Goal: Information Seeking & Learning: Check status

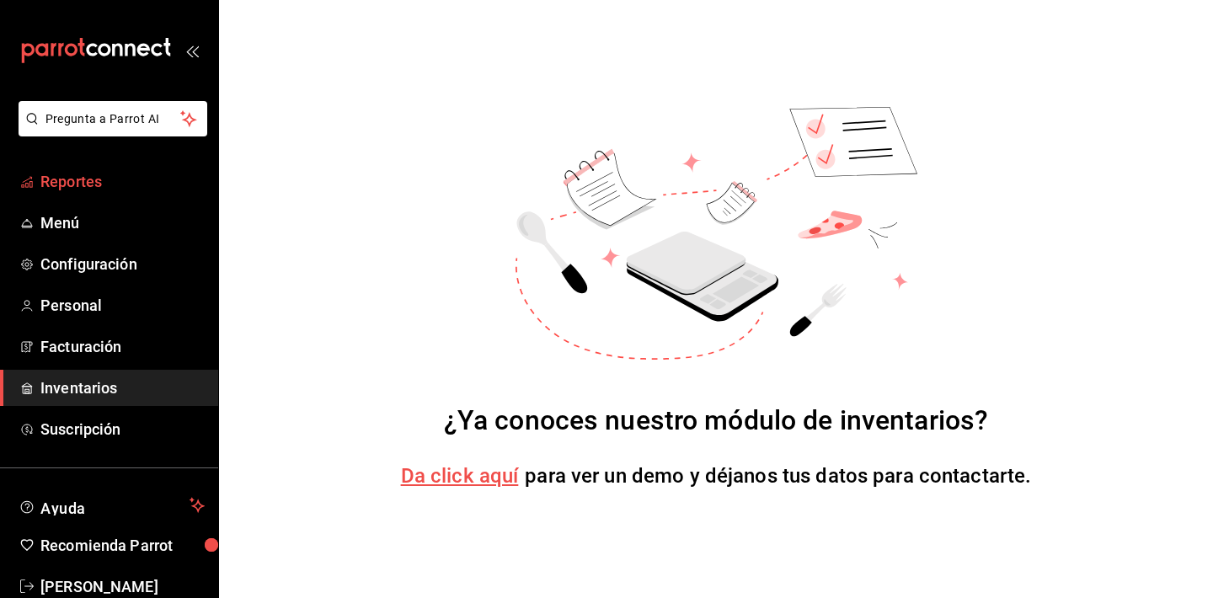
click at [49, 176] on span "Reportes" at bounding box center [122, 181] width 164 height 23
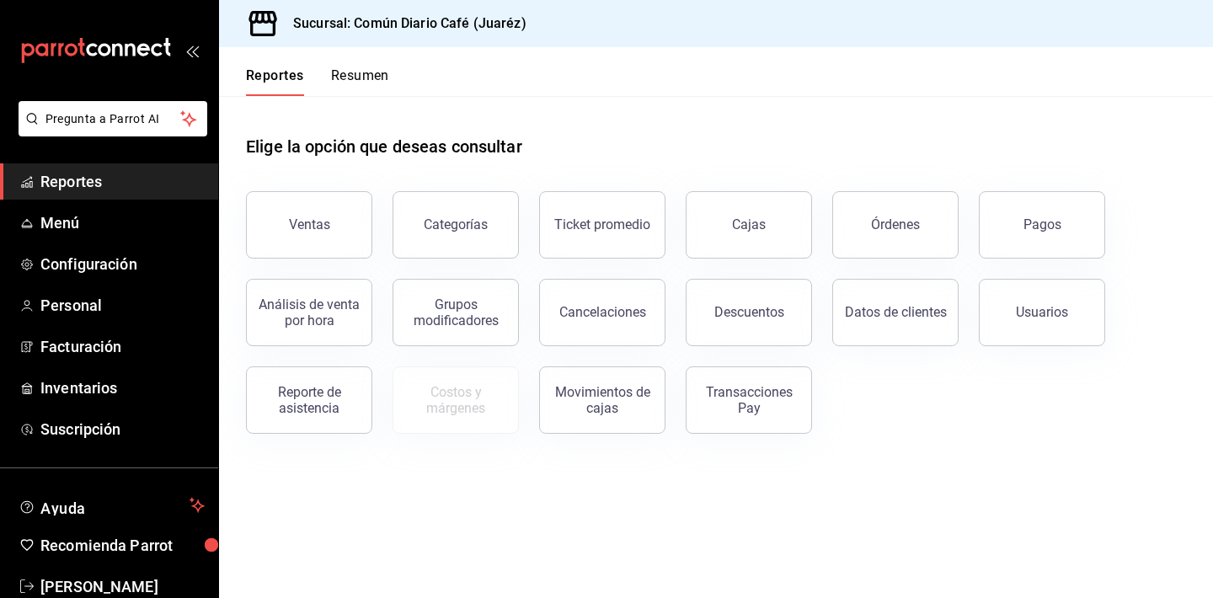
click at [364, 68] on button "Resumen" at bounding box center [360, 81] width 58 height 29
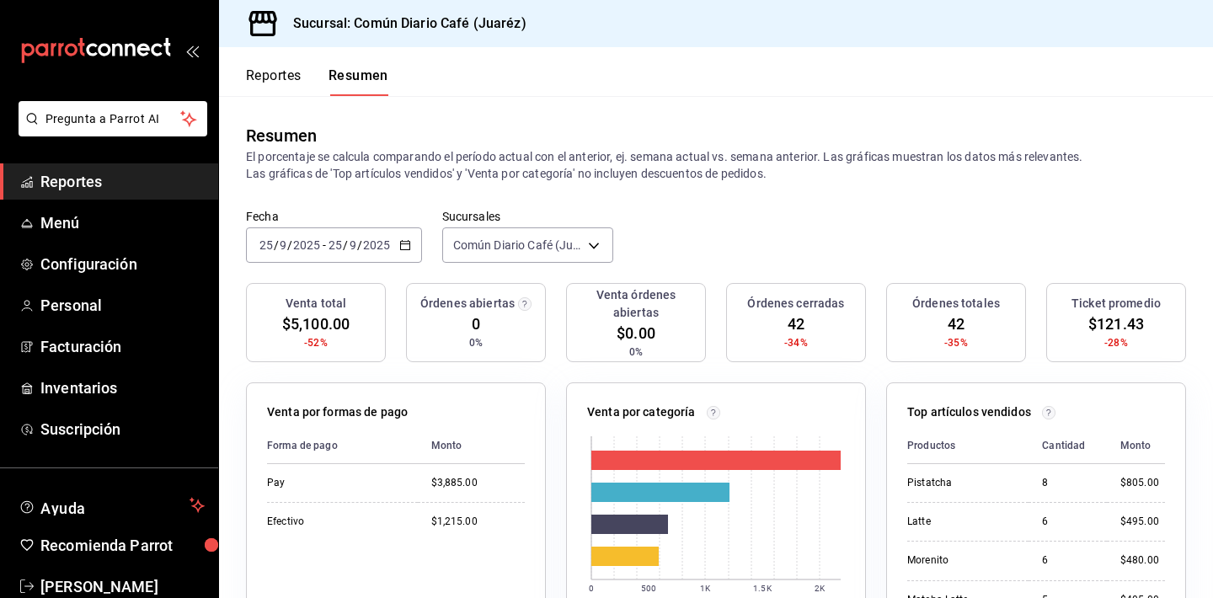
click at [273, 70] on button "Reportes" at bounding box center [274, 81] width 56 height 29
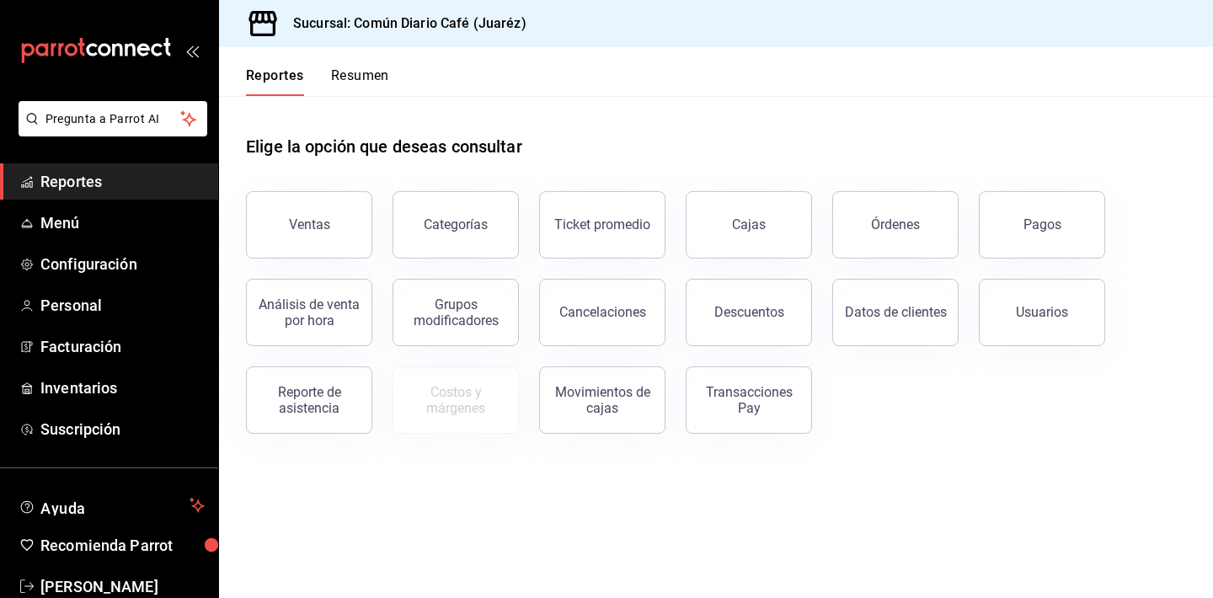
click at [357, 83] on button "Resumen" at bounding box center [360, 81] width 58 height 29
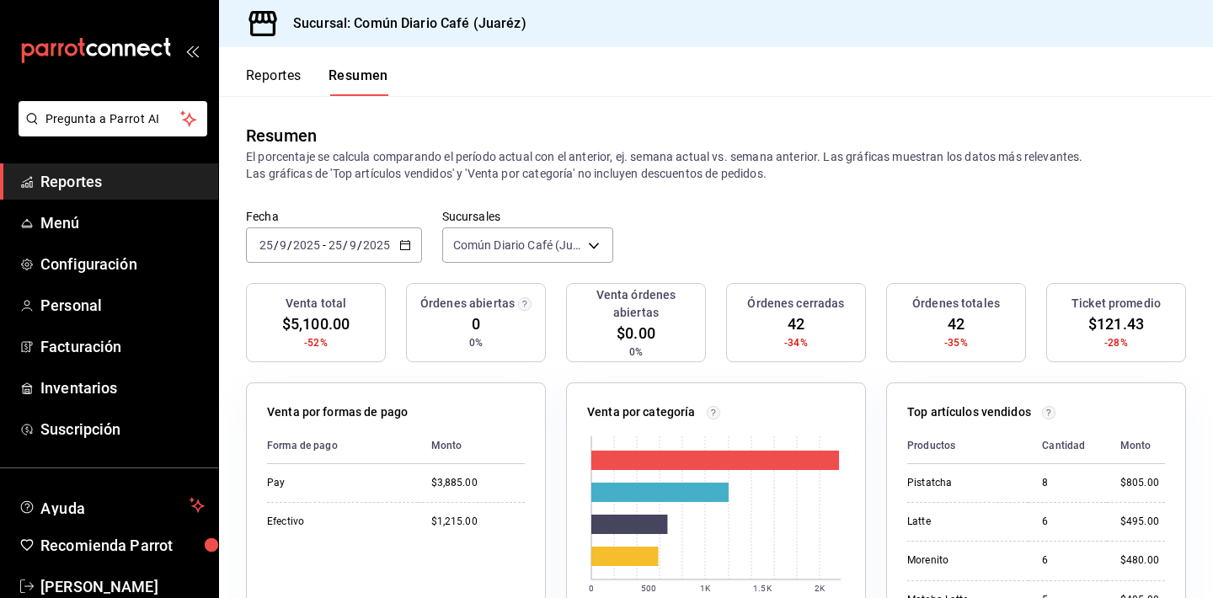
click at [288, 76] on button "Reportes" at bounding box center [274, 81] width 56 height 29
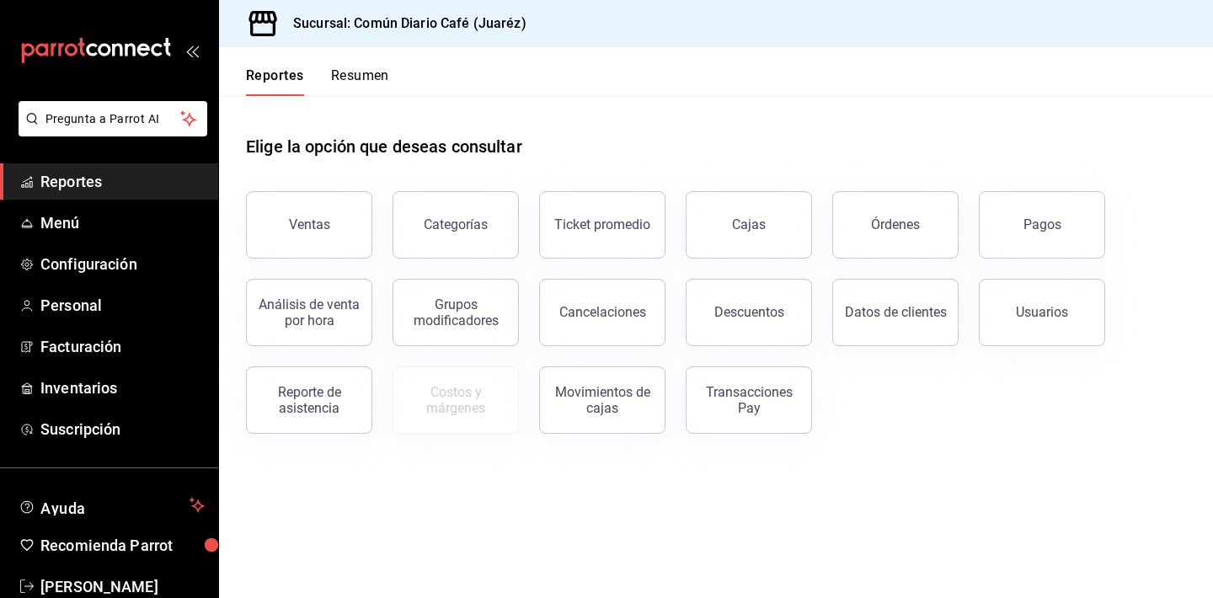
click at [183, 0] on div "mailbox folders" at bounding box center [109, 50] width 218 height 101
click at [134, 183] on span "Reportes" at bounding box center [122, 181] width 164 height 23
click at [95, 386] on span "Inventarios" at bounding box center [122, 388] width 164 height 23
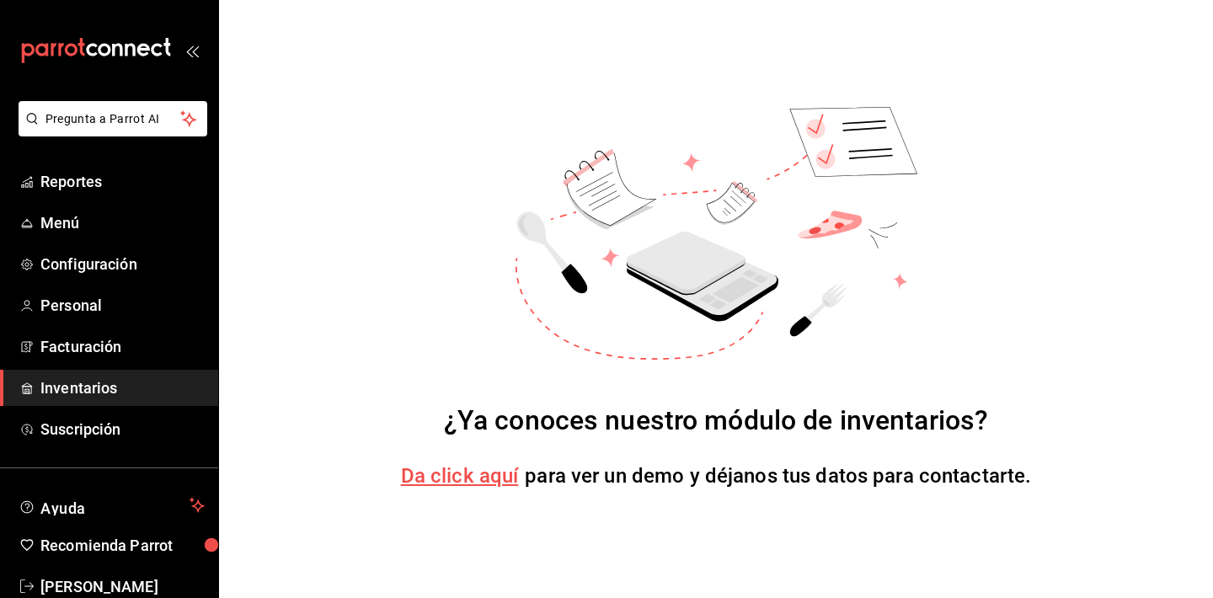
click at [468, 469] on span "Da click aquí" at bounding box center [460, 476] width 118 height 24
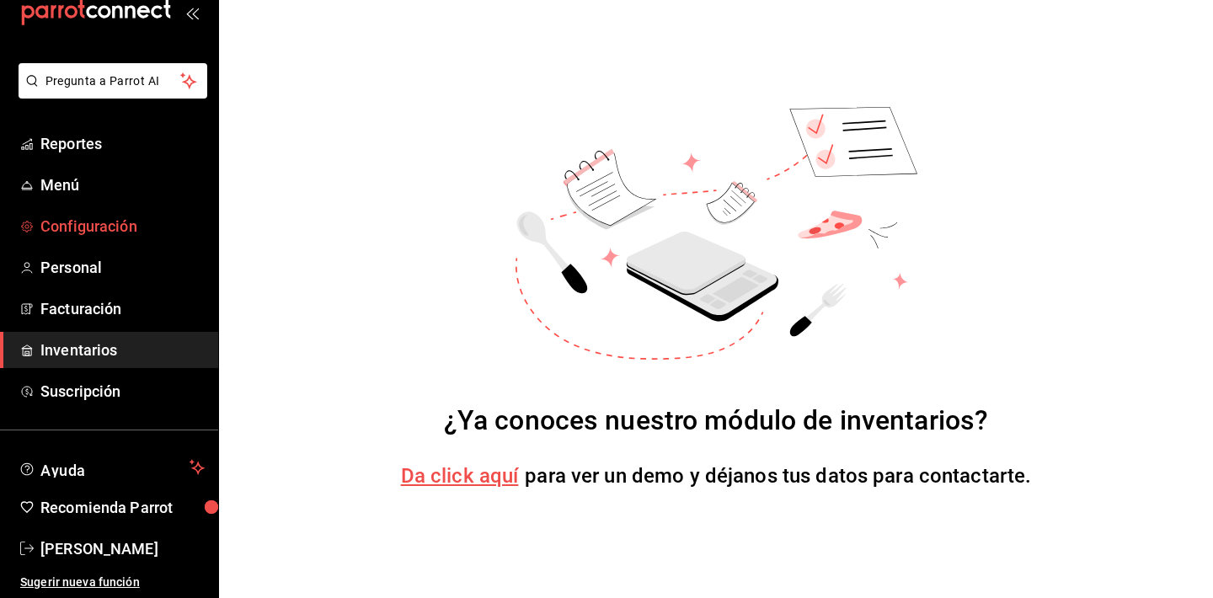
click at [99, 232] on span "Configuración" at bounding box center [122, 226] width 164 height 23
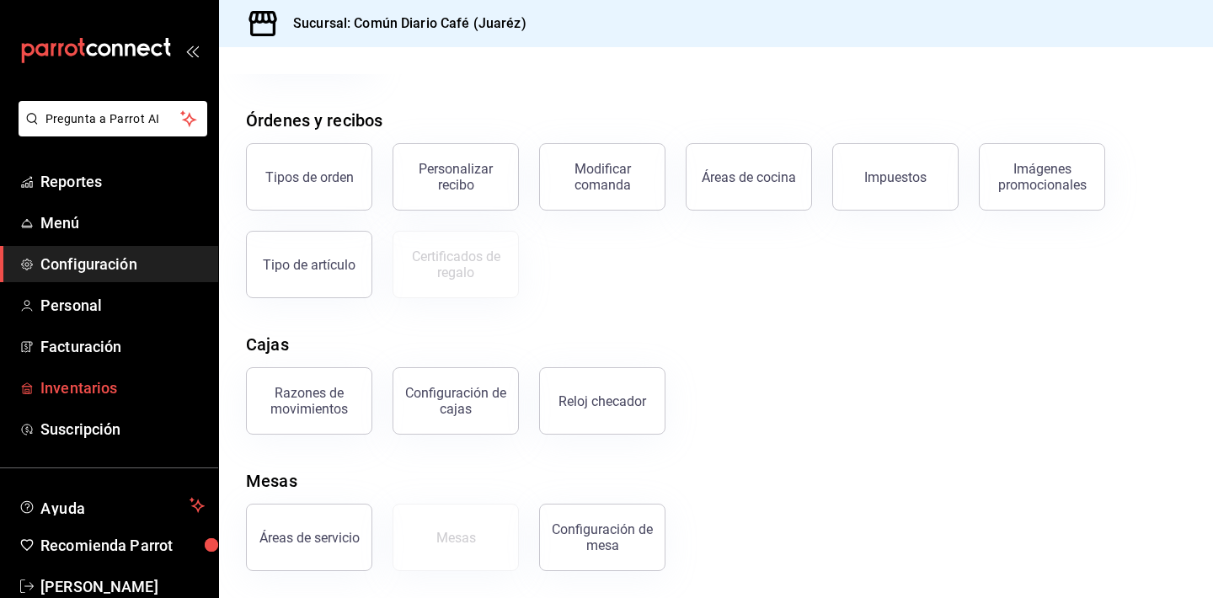
click at [103, 381] on span "Inventarios" at bounding box center [122, 388] width 164 height 23
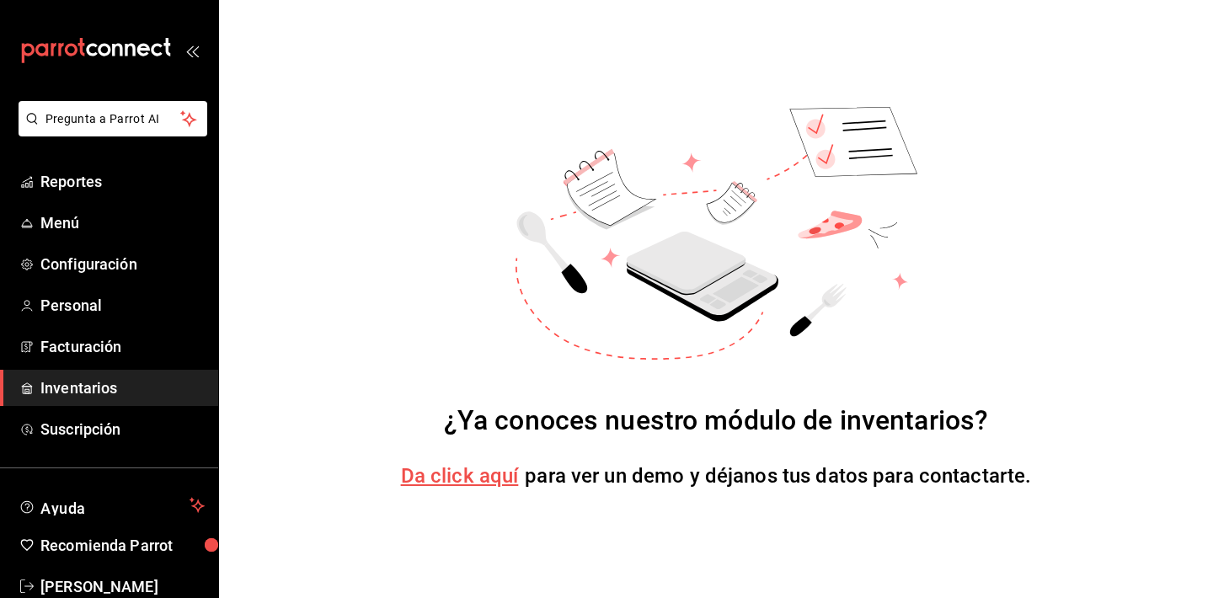
click at [457, 482] on span "Da click aquí" at bounding box center [460, 476] width 118 height 24
click at [88, 183] on span "Reportes" at bounding box center [122, 181] width 164 height 23
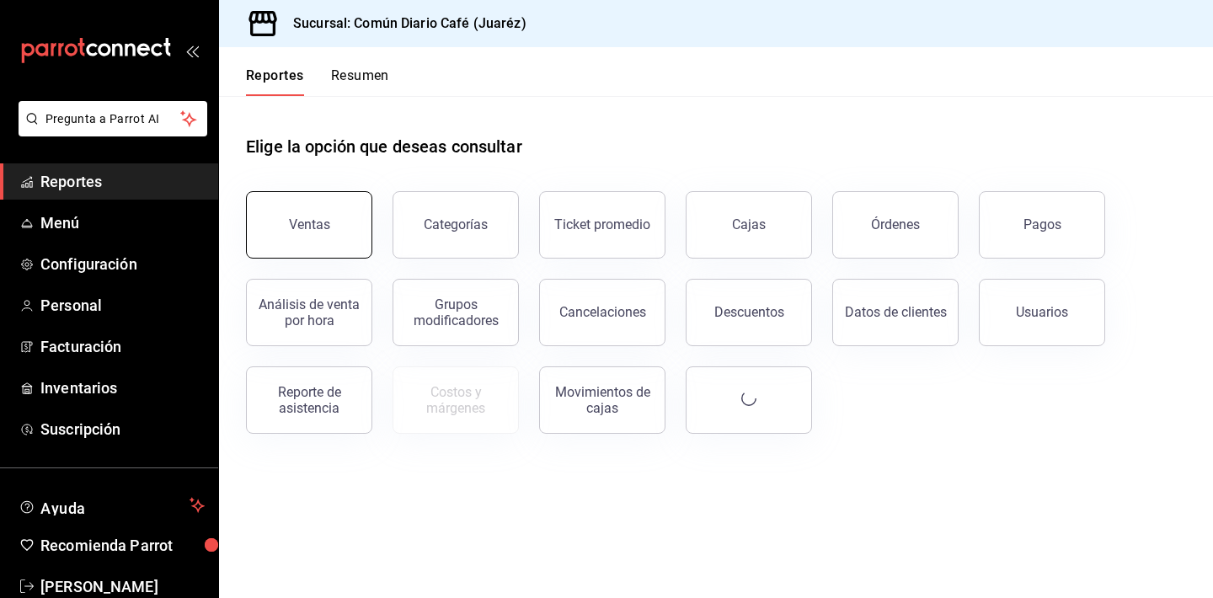
click at [332, 242] on button "Ventas" at bounding box center [309, 224] width 126 height 67
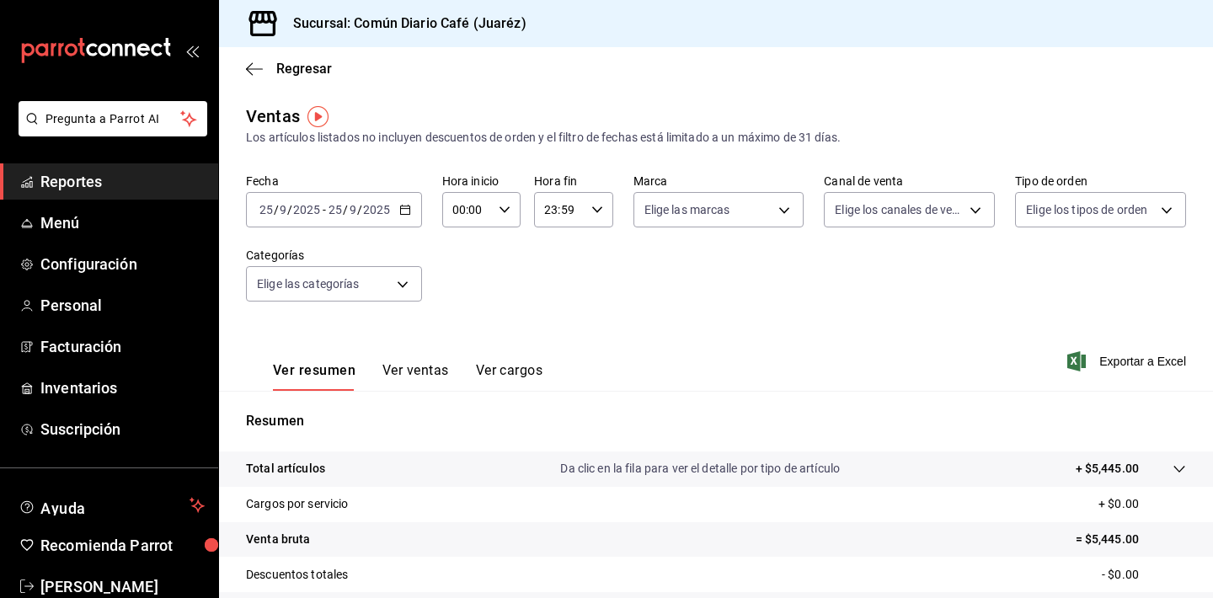
click at [407, 222] on div "[DATE] [DATE] - [DATE] [DATE]" at bounding box center [334, 209] width 176 height 35
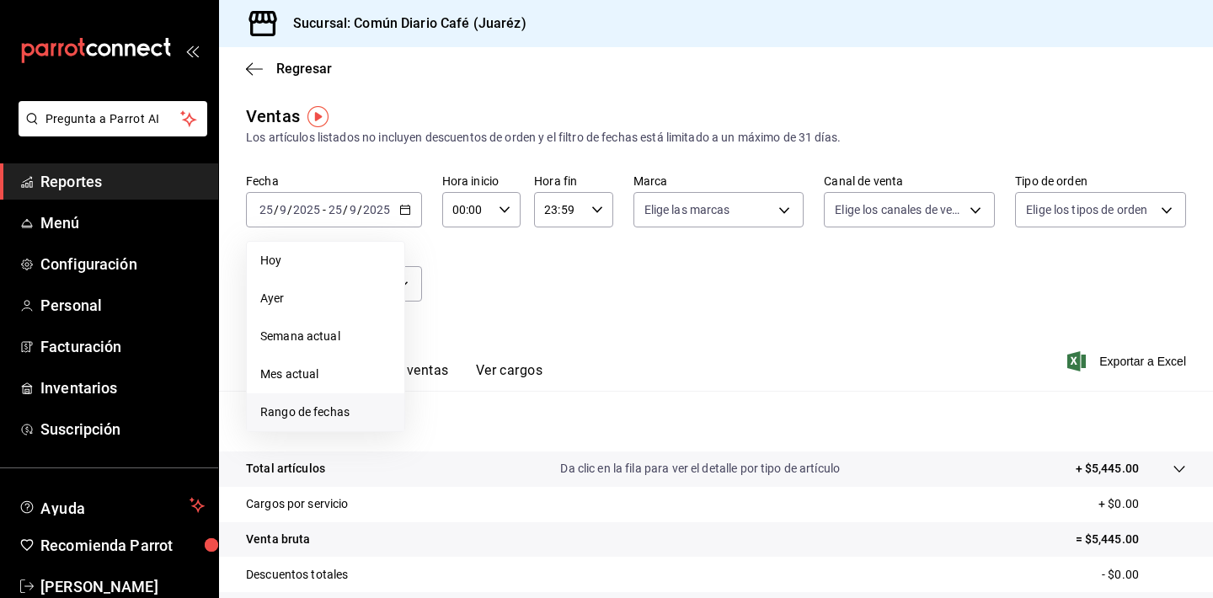
click at [327, 419] on span "Rango de fechas" at bounding box center [325, 412] width 131 height 18
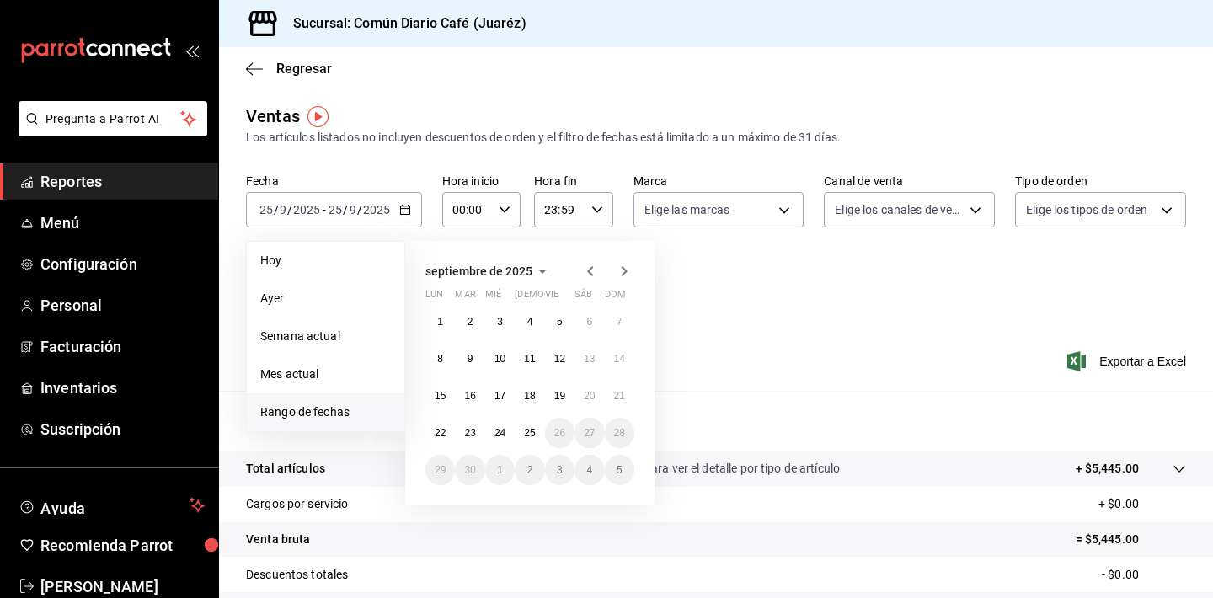
click at [581, 271] on icon "button" at bounding box center [590, 271] width 20 height 20
click at [568, 319] on button "1" at bounding box center [559, 322] width 29 height 30
click at [589, 272] on icon "button" at bounding box center [590, 271] width 6 height 10
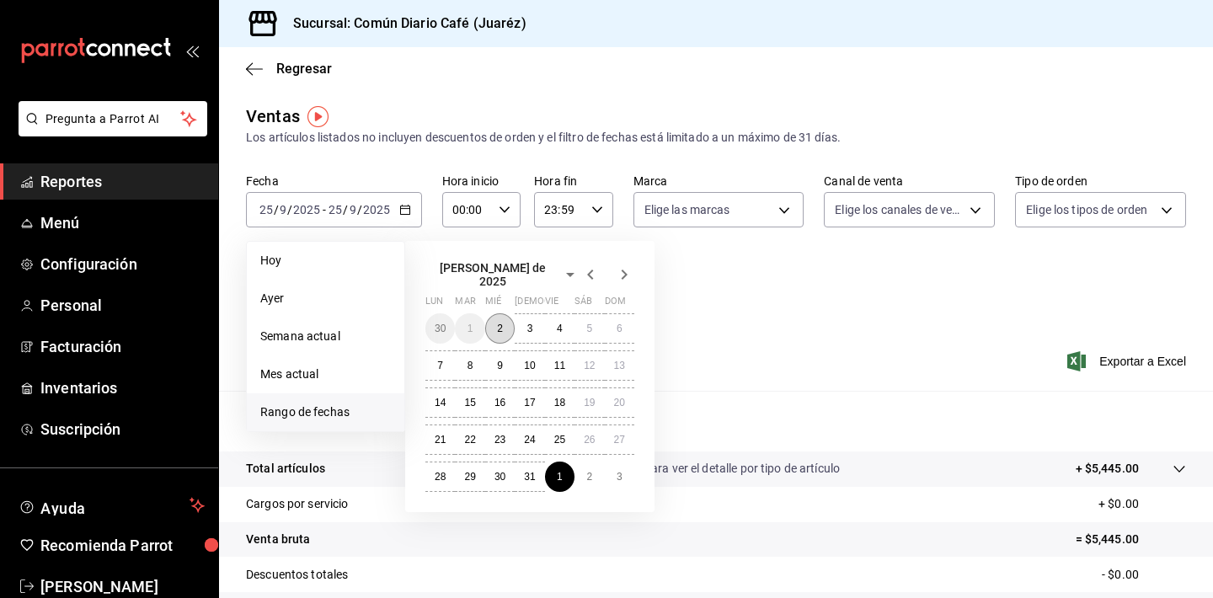
click at [505, 328] on button "2" at bounding box center [499, 328] width 29 height 30
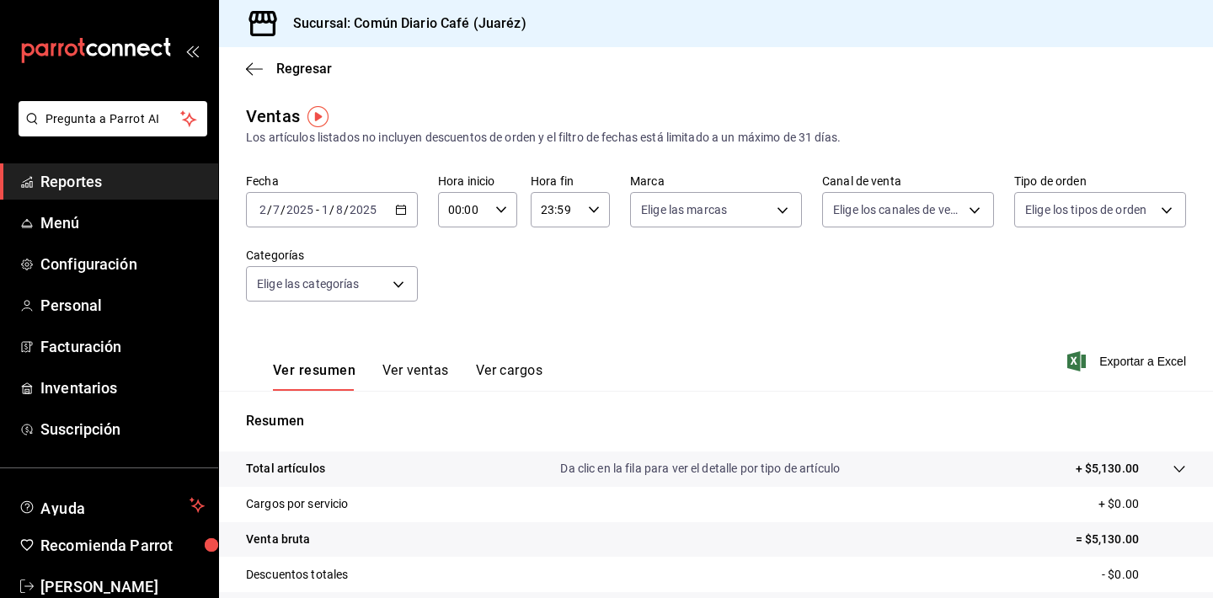
click at [355, 211] on input "2025" at bounding box center [363, 209] width 29 height 13
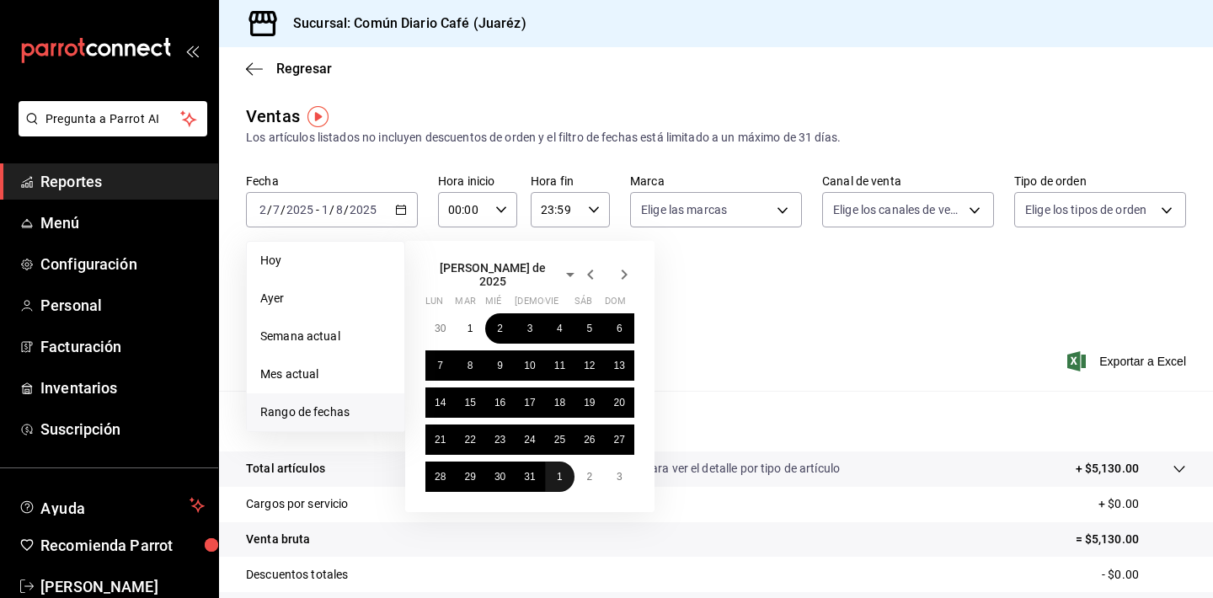
click at [564, 467] on button "1" at bounding box center [559, 477] width 29 height 30
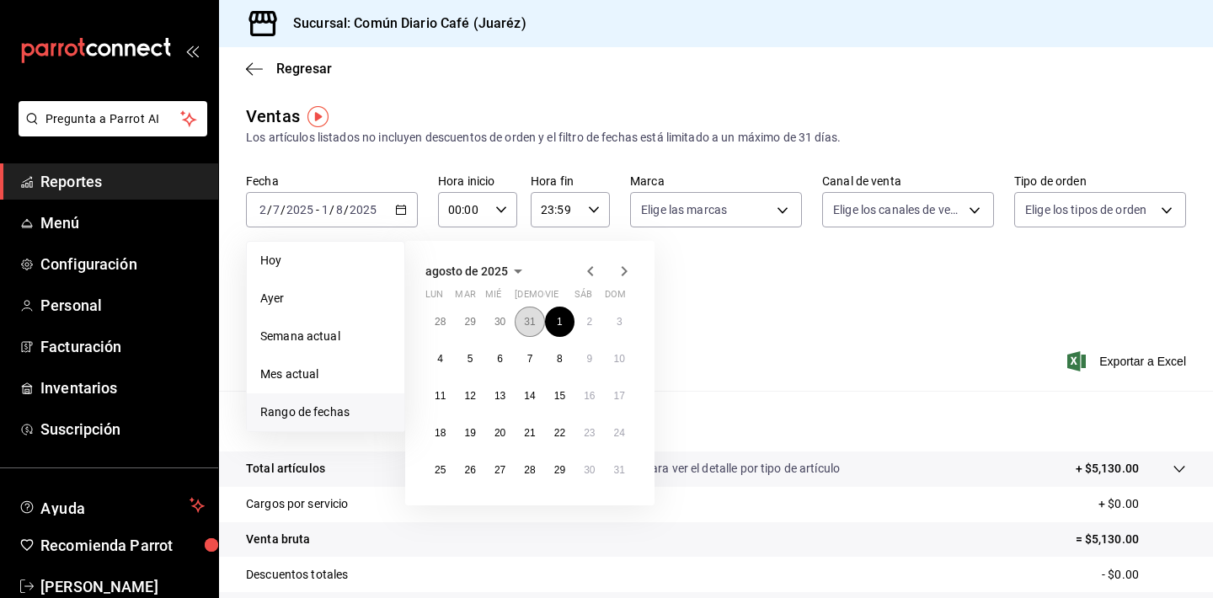
click at [534, 323] on abbr "31" at bounding box center [529, 322] width 11 height 12
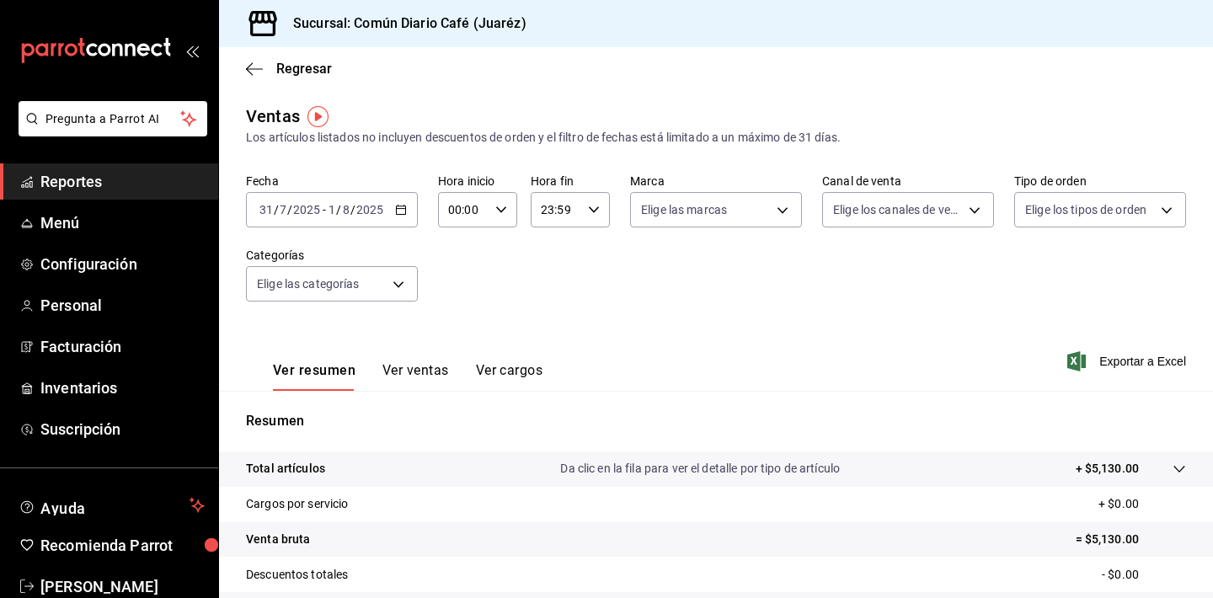
click at [175, 179] on span "Reportes" at bounding box center [122, 181] width 164 height 23
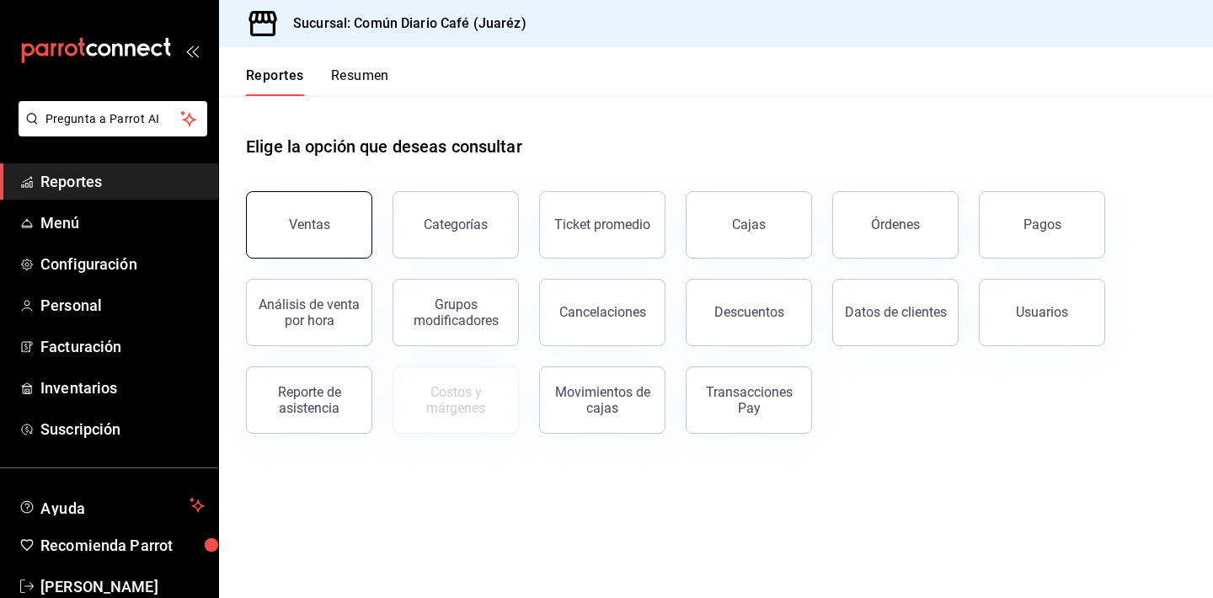
click at [327, 217] on div "Ventas" at bounding box center [309, 224] width 41 height 16
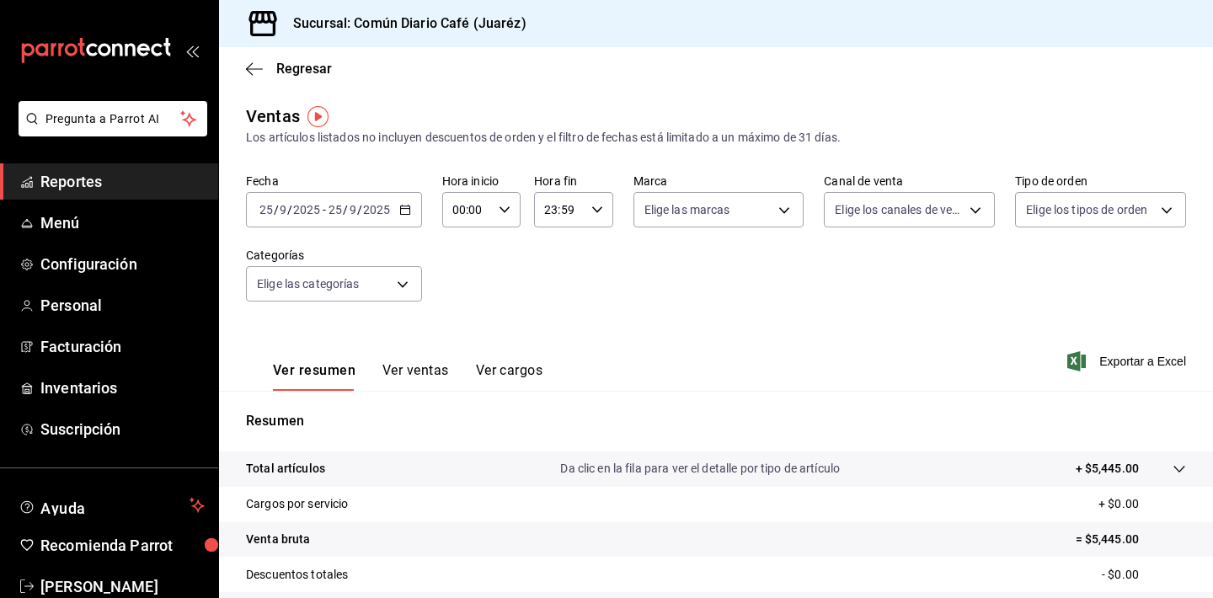
click at [417, 209] on div "[DATE] [DATE] - [DATE] [DATE]" at bounding box center [334, 209] width 176 height 35
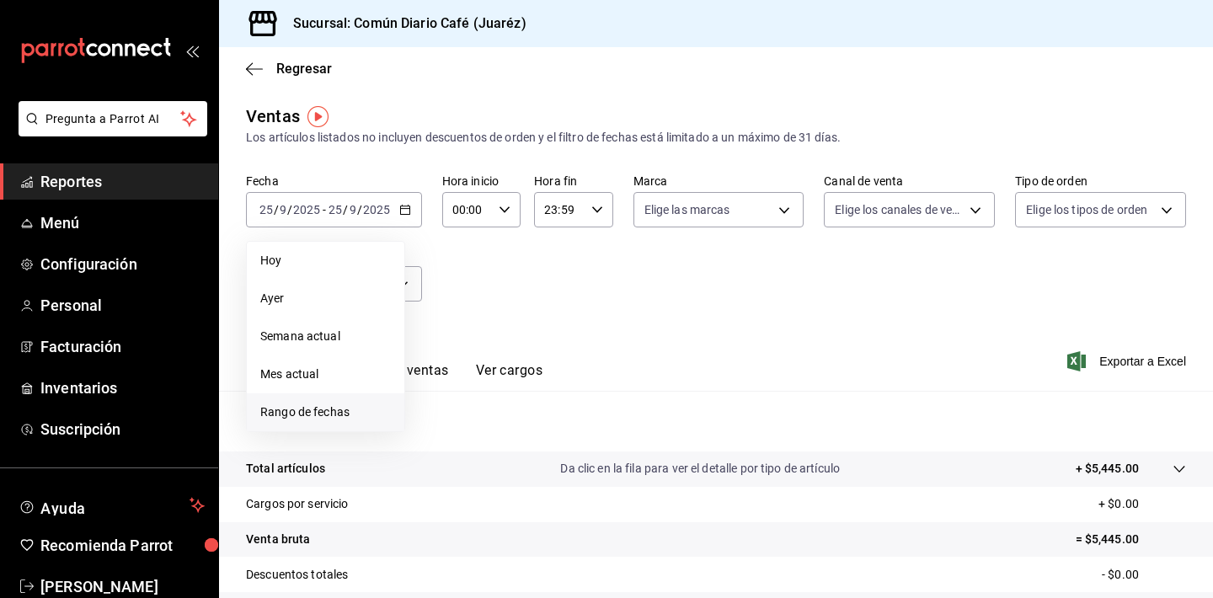
click at [304, 398] on li "Rango de fechas" at bounding box center [326, 412] width 158 height 38
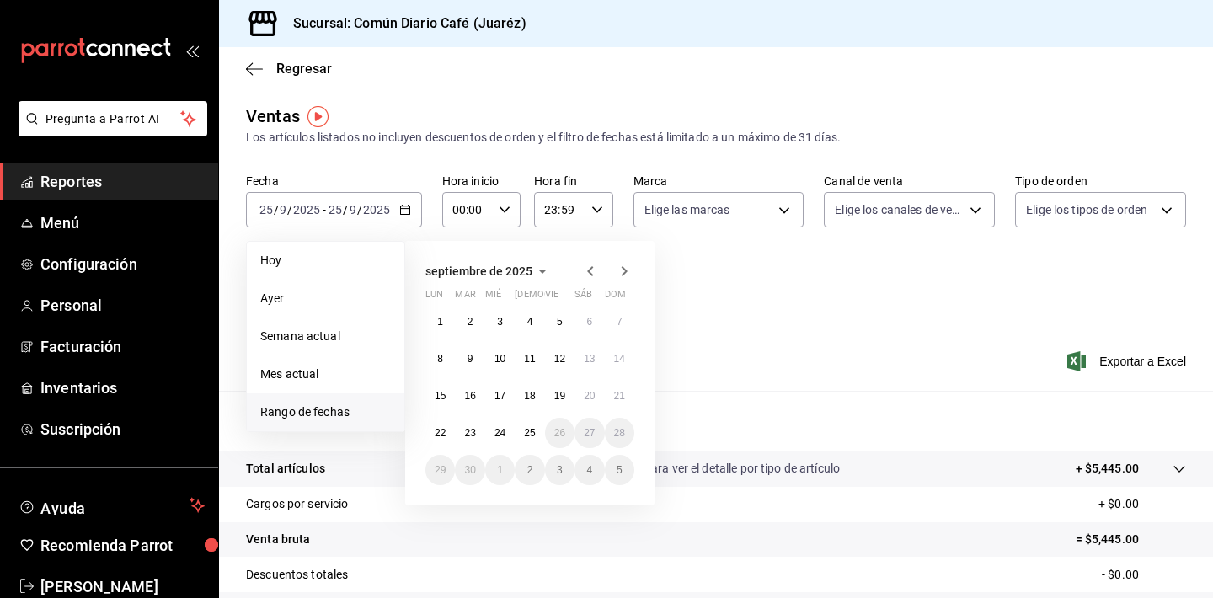
click at [595, 273] on icon "button" at bounding box center [590, 271] width 20 height 20
click at [564, 324] on button "1" at bounding box center [559, 322] width 29 height 30
click at [622, 474] on abbr "31" at bounding box center [619, 470] width 11 height 12
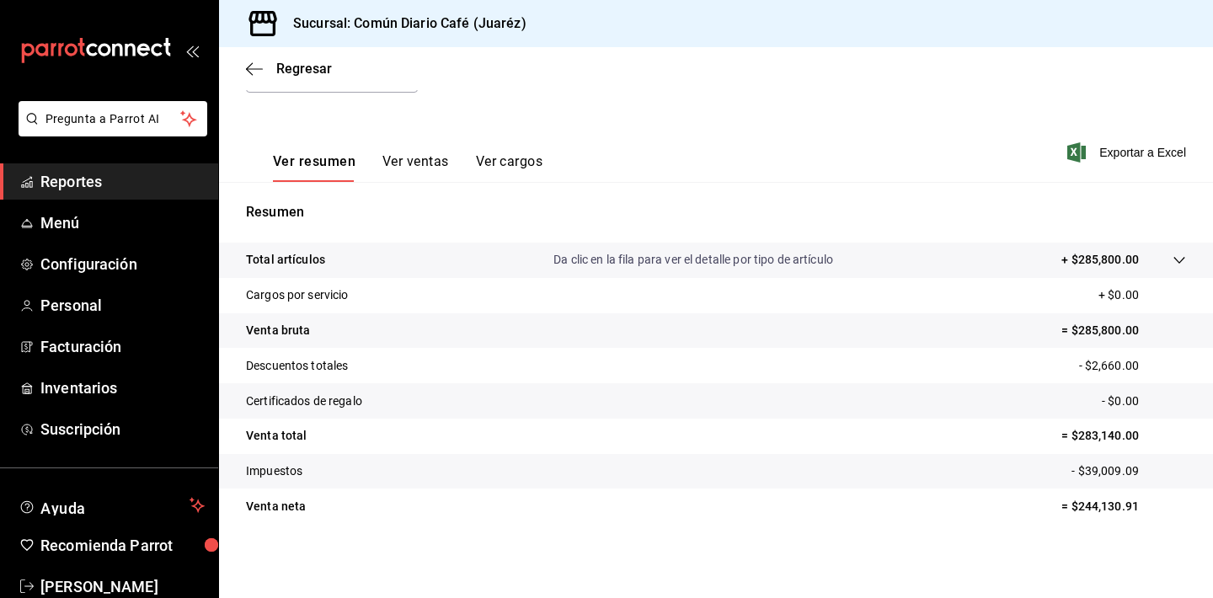
scroll to position [209, 0]
click at [697, 264] on p "Da clic en la fila para ver el detalle por tipo de artículo" at bounding box center [693, 260] width 280 height 18
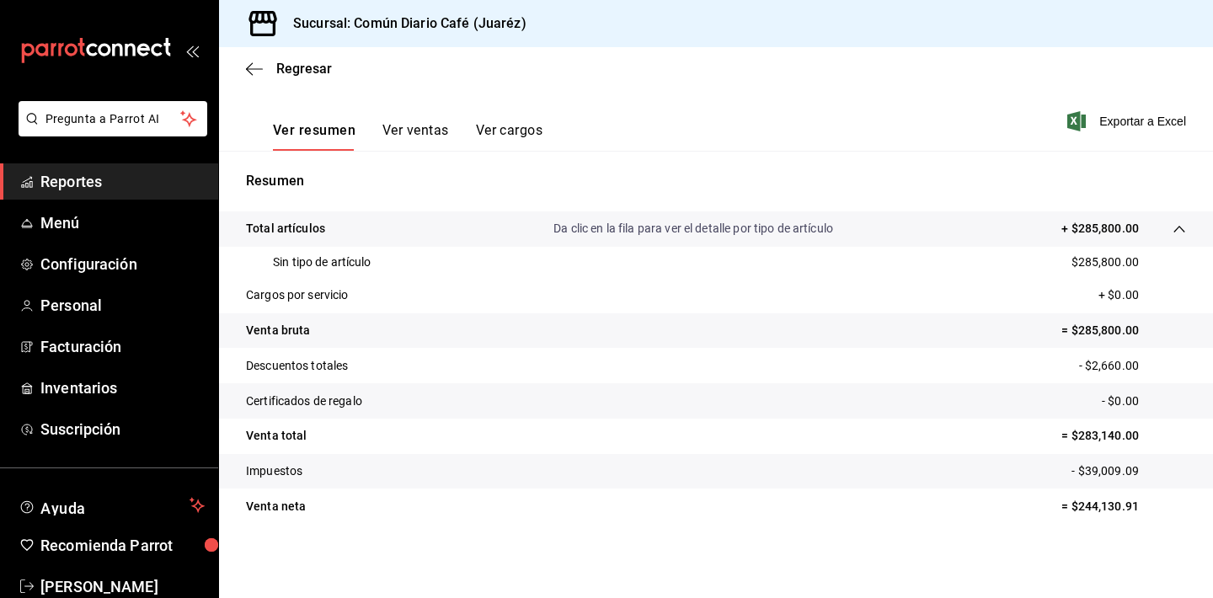
scroll to position [240, 0]
click at [426, 129] on button "Ver ventas" at bounding box center [415, 136] width 67 height 29
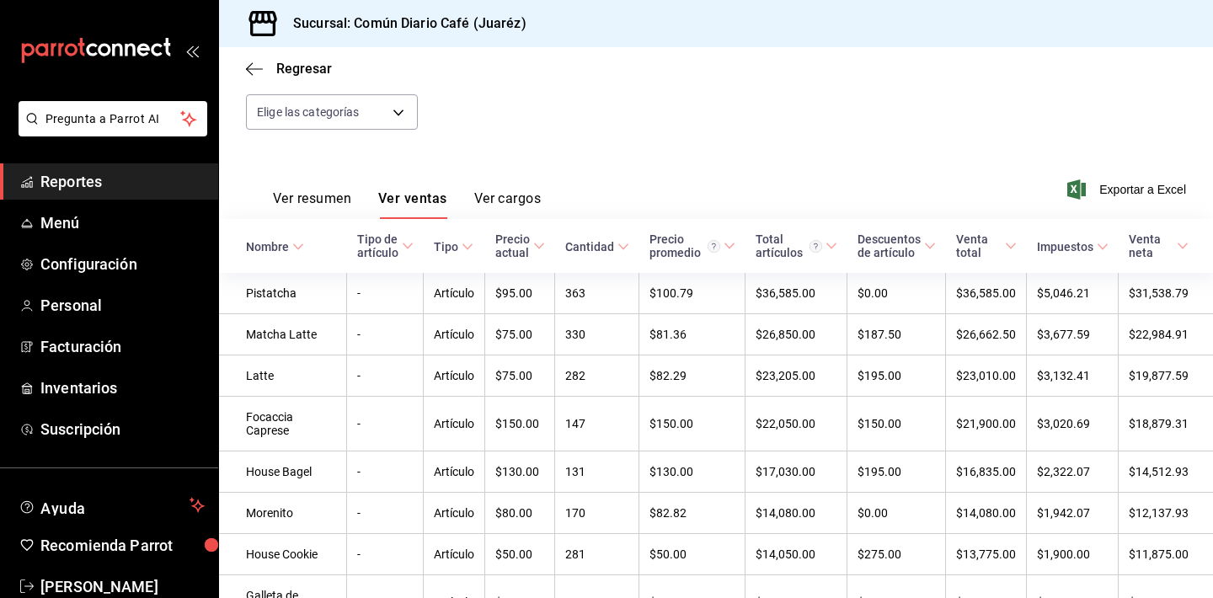
scroll to position [182, 0]
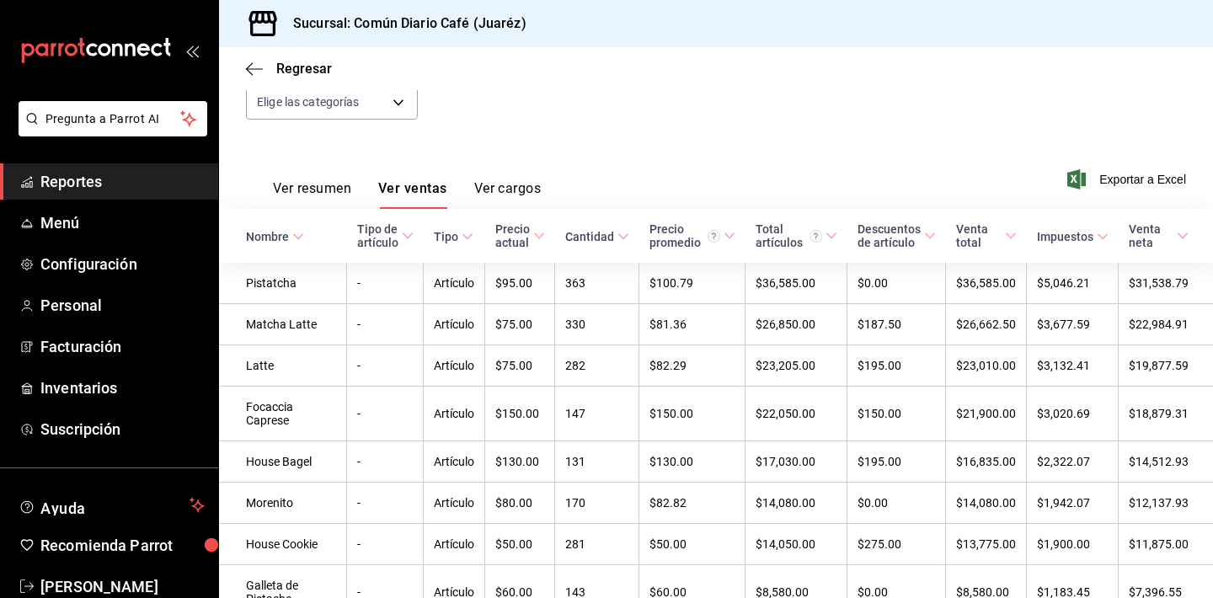
click at [524, 191] on button "Ver cargos" at bounding box center [507, 194] width 67 height 29
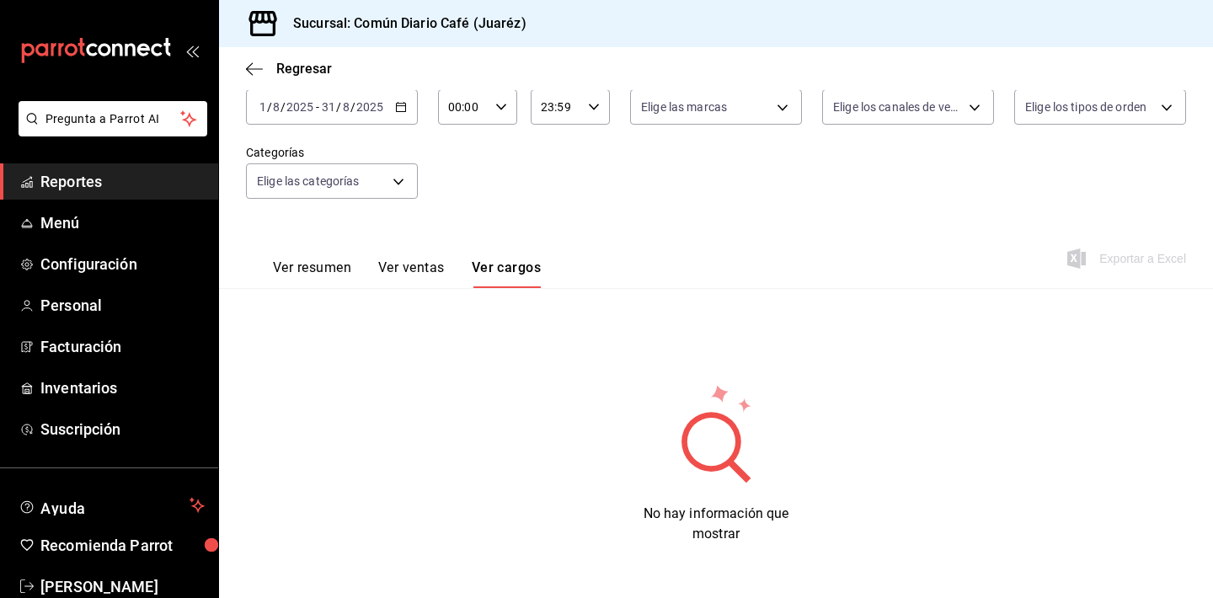
click at [431, 272] on button "Ver ventas" at bounding box center [411, 273] width 67 height 29
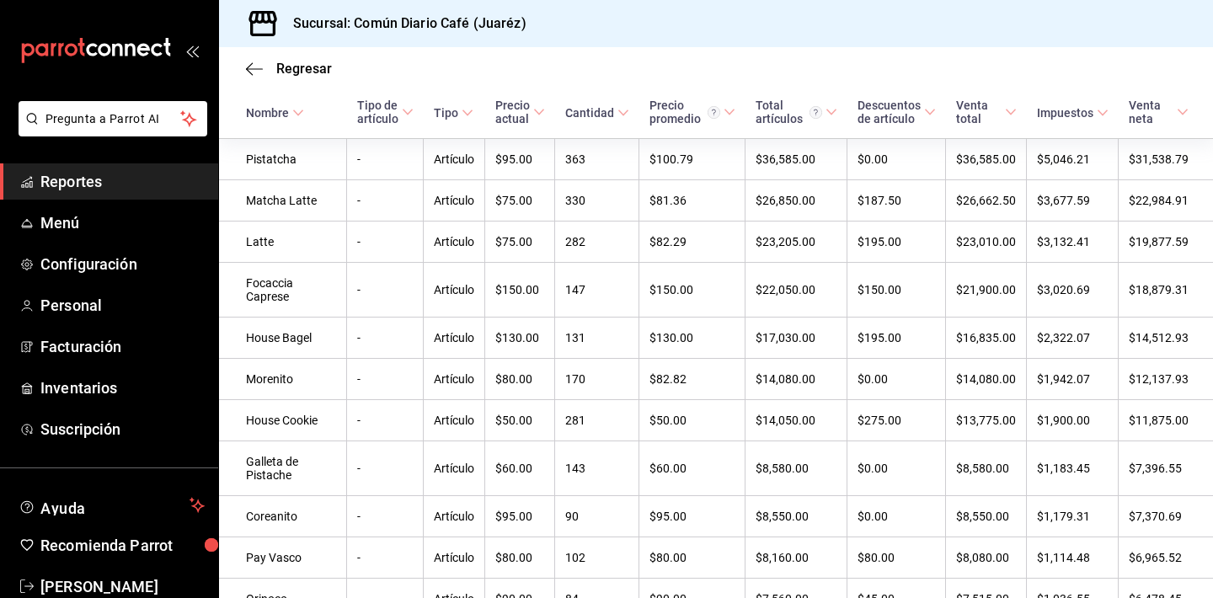
scroll to position [199, 0]
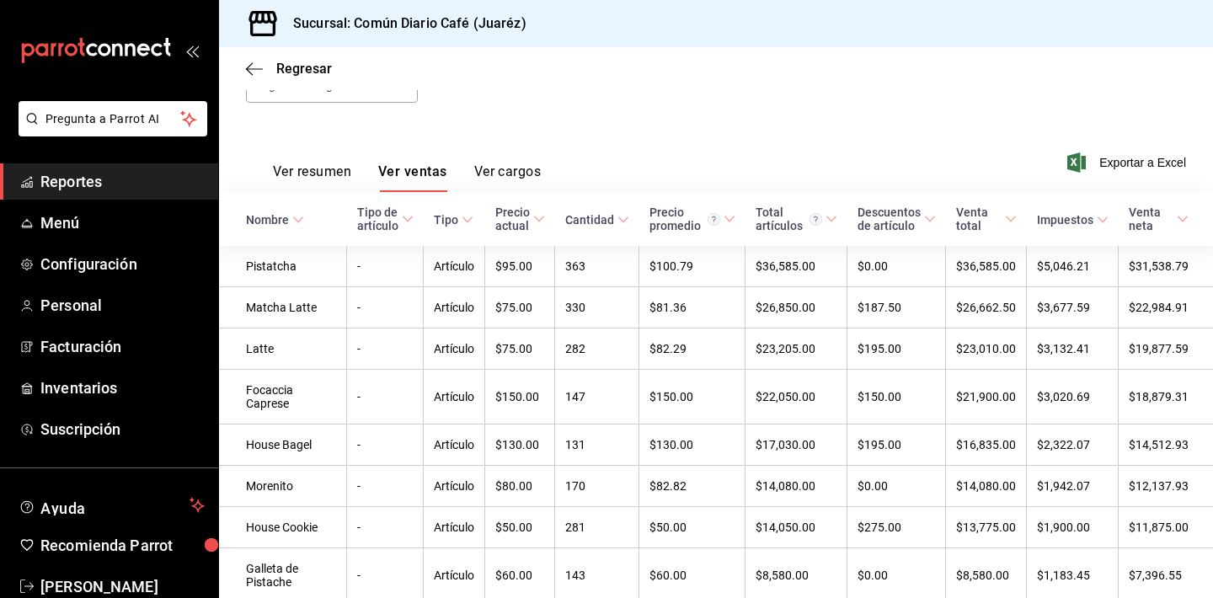
click at [347, 186] on button "Ver resumen" at bounding box center [312, 177] width 78 height 29
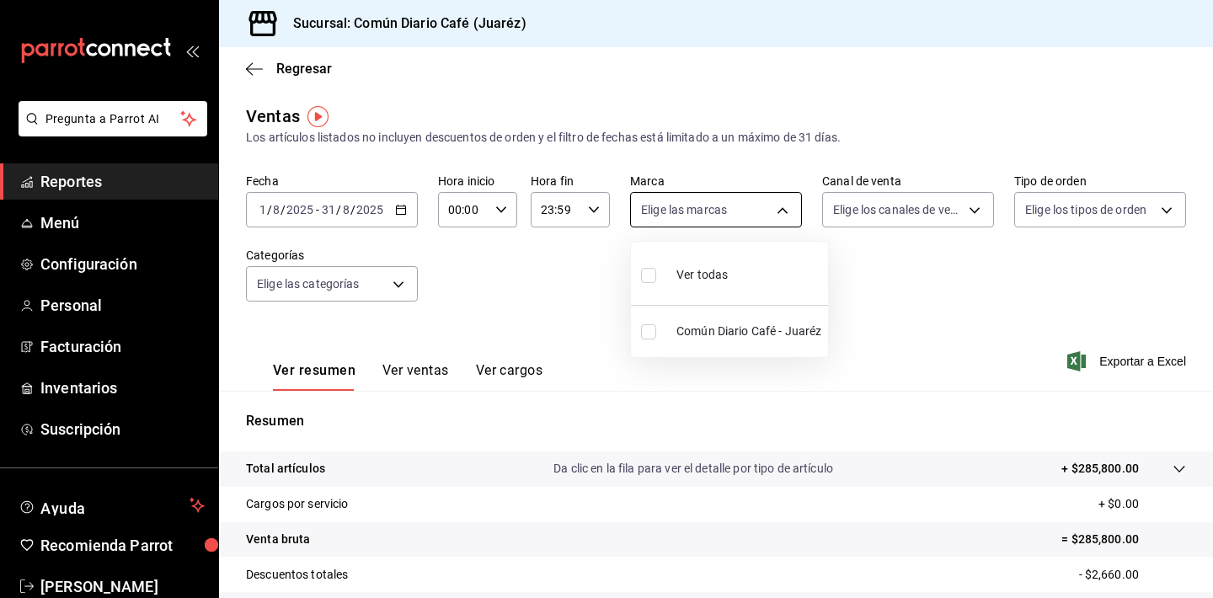
click at [789, 216] on body "Pregunta a Parrot AI Reportes Menú Configuración Personal Facturación Inventari…" at bounding box center [606, 299] width 1213 height 598
click at [844, 221] on div at bounding box center [606, 299] width 1213 height 598
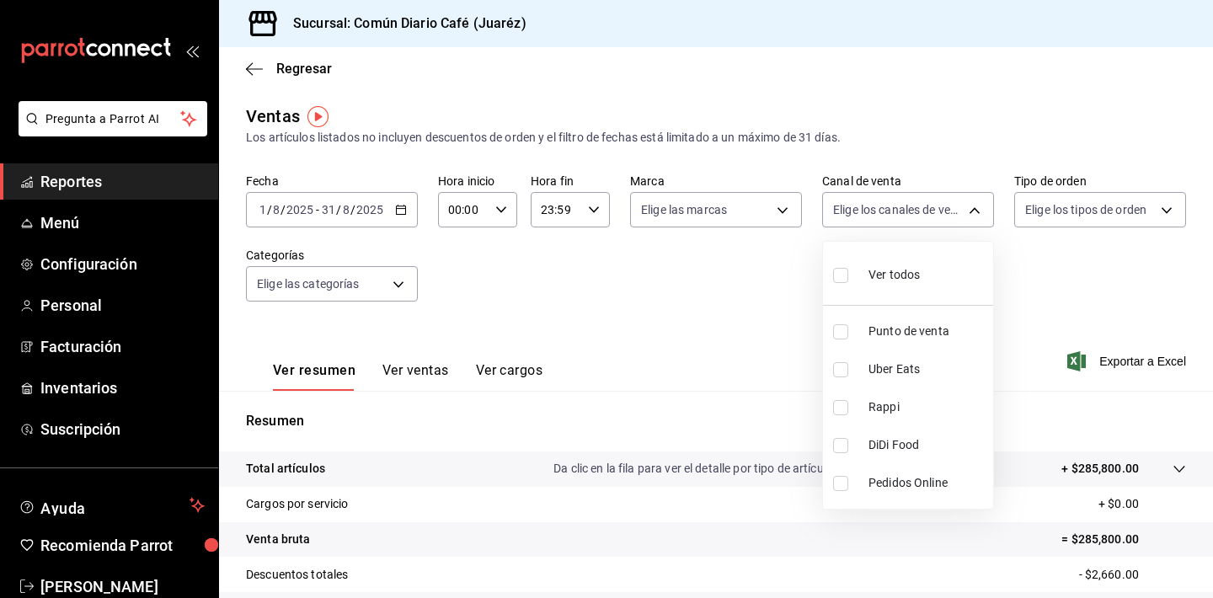
click at [844, 221] on body "Pregunta a Parrot AI Reportes Menú Configuración Personal Facturación Inventari…" at bounding box center [606, 299] width 1213 height 598
click at [1102, 216] on div at bounding box center [606, 299] width 1213 height 598
click at [273, 68] on span "Regresar" at bounding box center [289, 69] width 86 height 16
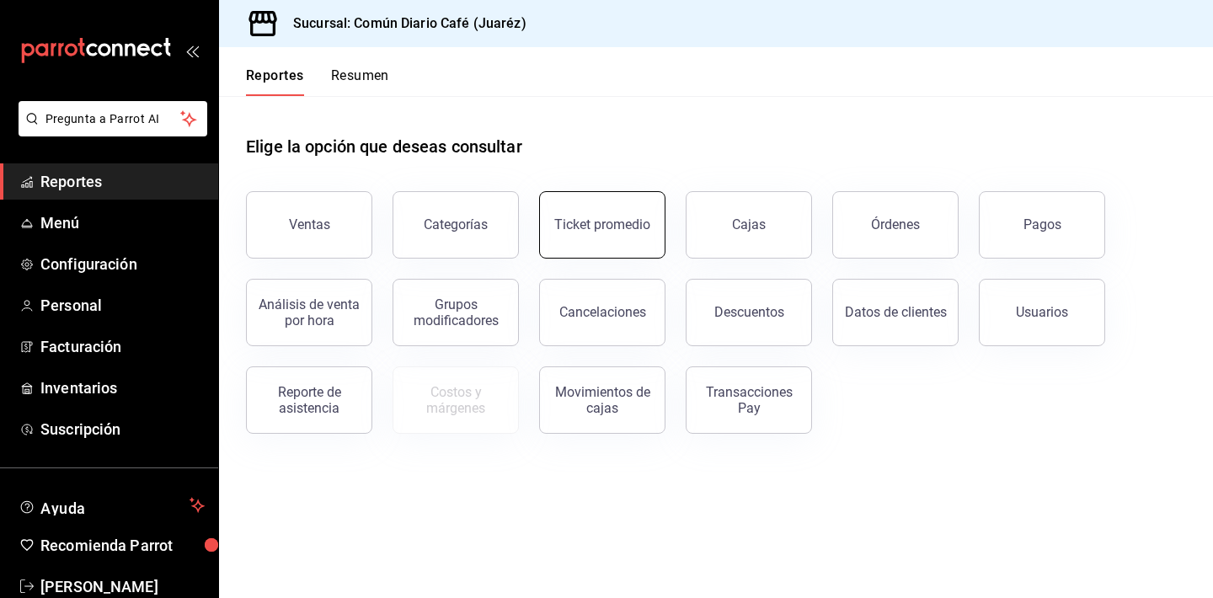
click at [595, 217] on div "Ticket promedio" at bounding box center [602, 224] width 96 height 16
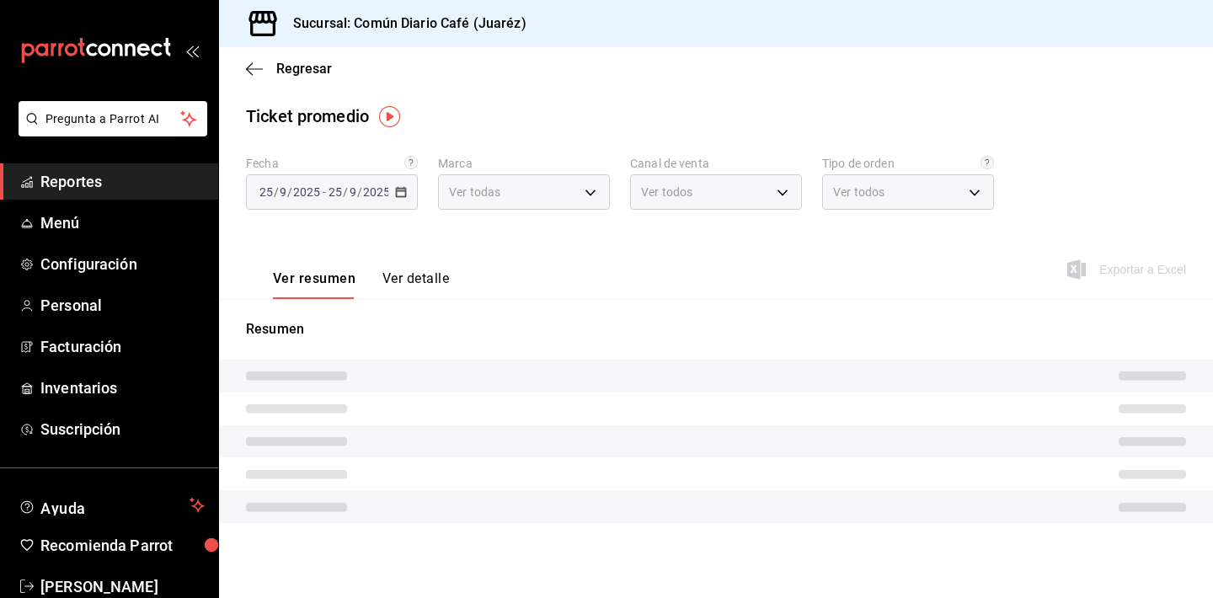
type input "44f4a94f-49af-49c4-a179-7b84ce011e52"
type input "PARROT,UBER_EATS,RAPPI,DIDI_FOOD,ONLINE"
type input "36049465-7868-49f6-878c-39b96e7f7c6f,d0626afb-77ce-4fc9-9957-c4c27cea8f0c,189cc…"
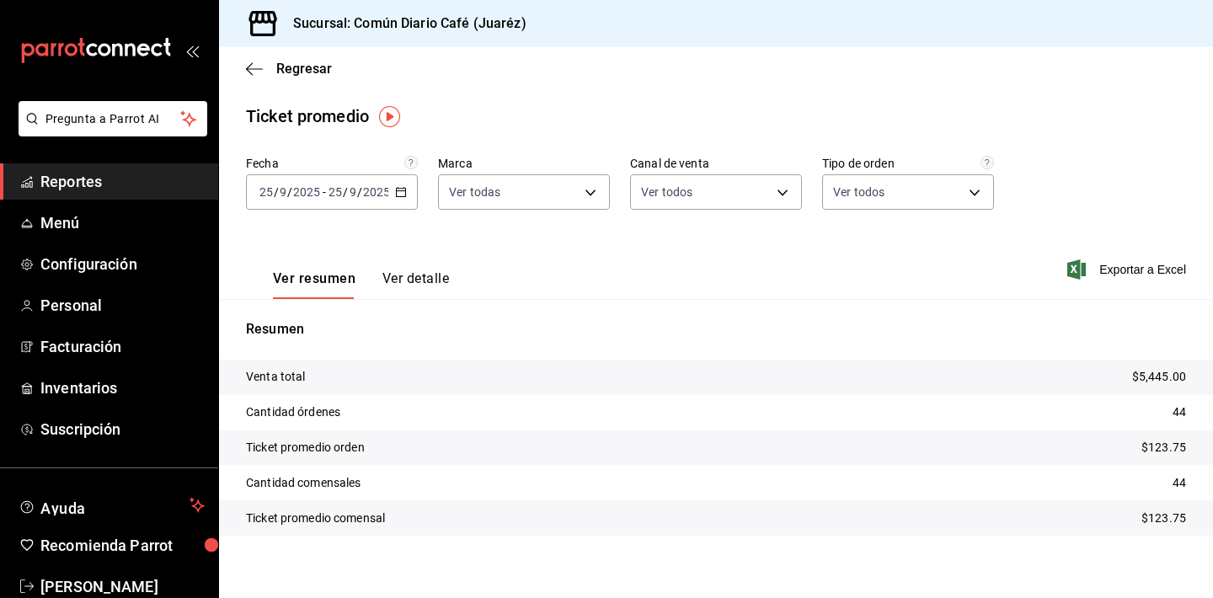
click at [408, 195] on div "[DATE] [DATE] - [DATE] [DATE]" at bounding box center [332, 191] width 172 height 35
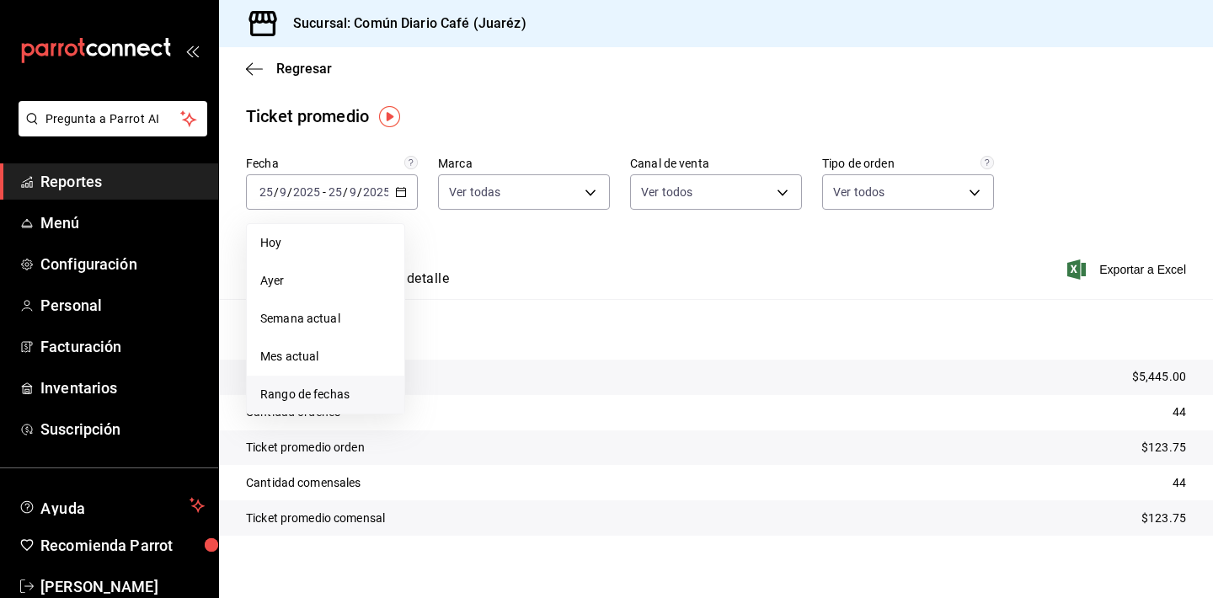
click at [313, 393] on span "Rango de fechas" at bounding box center [325, 395] width 131 height 18
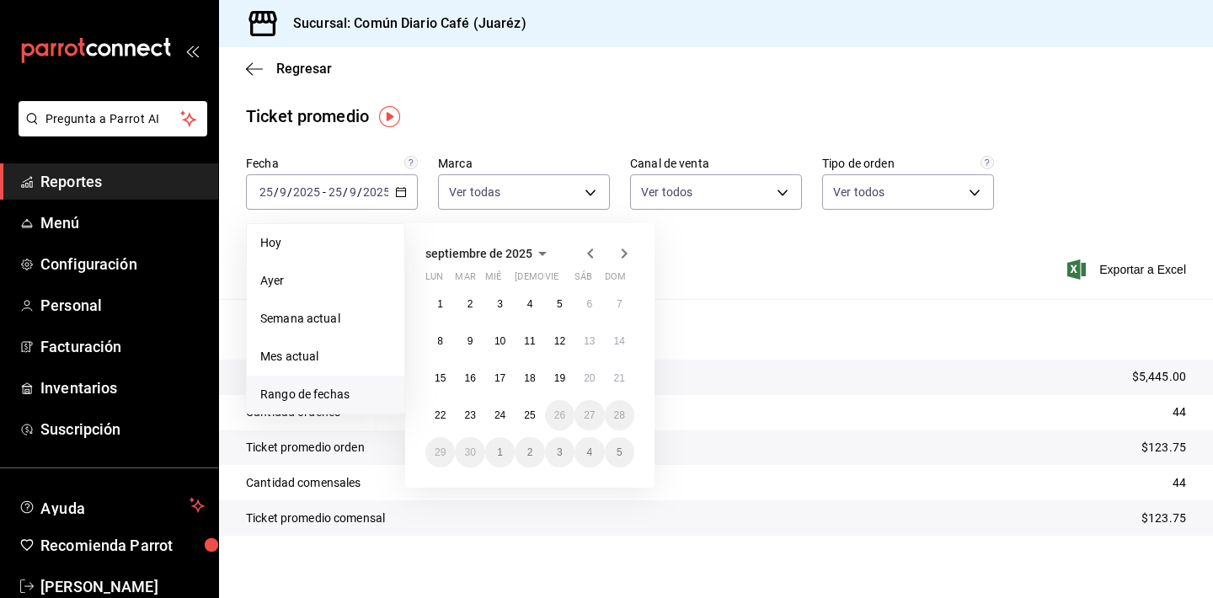
click at [588, 254] on icon "button" at bounding box center [590, 253] width 6 height 10
click at [561, 306] on abbr "1" at bounding box center [560, 304] width 6 height 12
click at [612, 443] on button "31" at bounding box center [619, 452] width 29 height 30
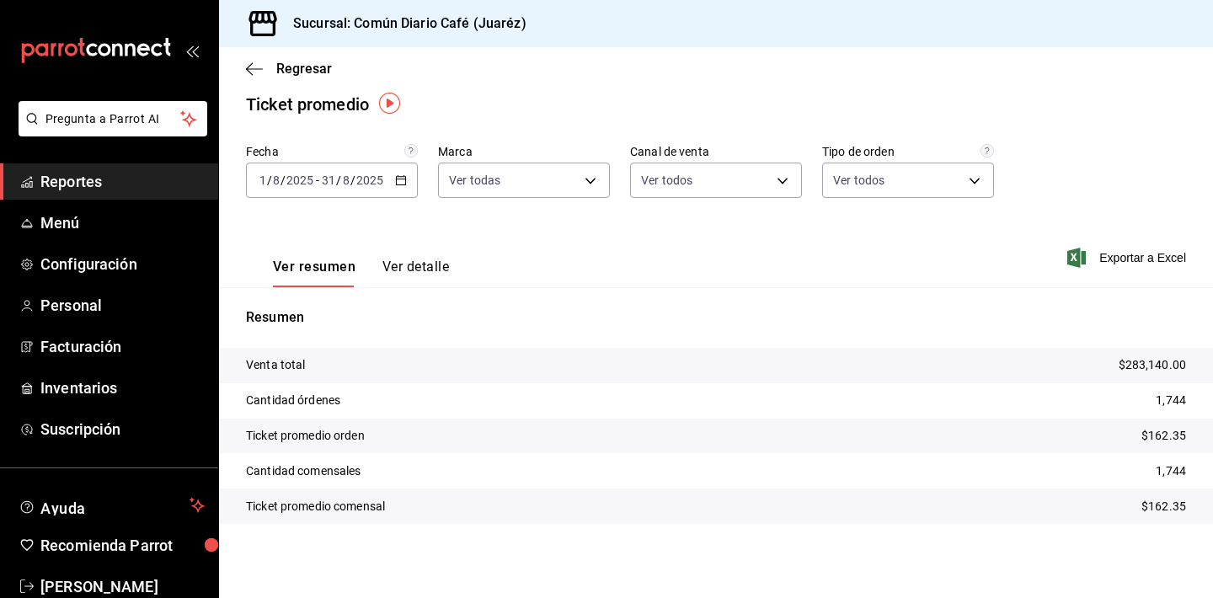
scroll to position [12, 0]
click at [387, 184] on div "[DATE] [DATE] - [DATE] [DATE]" at bounding box center [332, 180] width 172 height 35
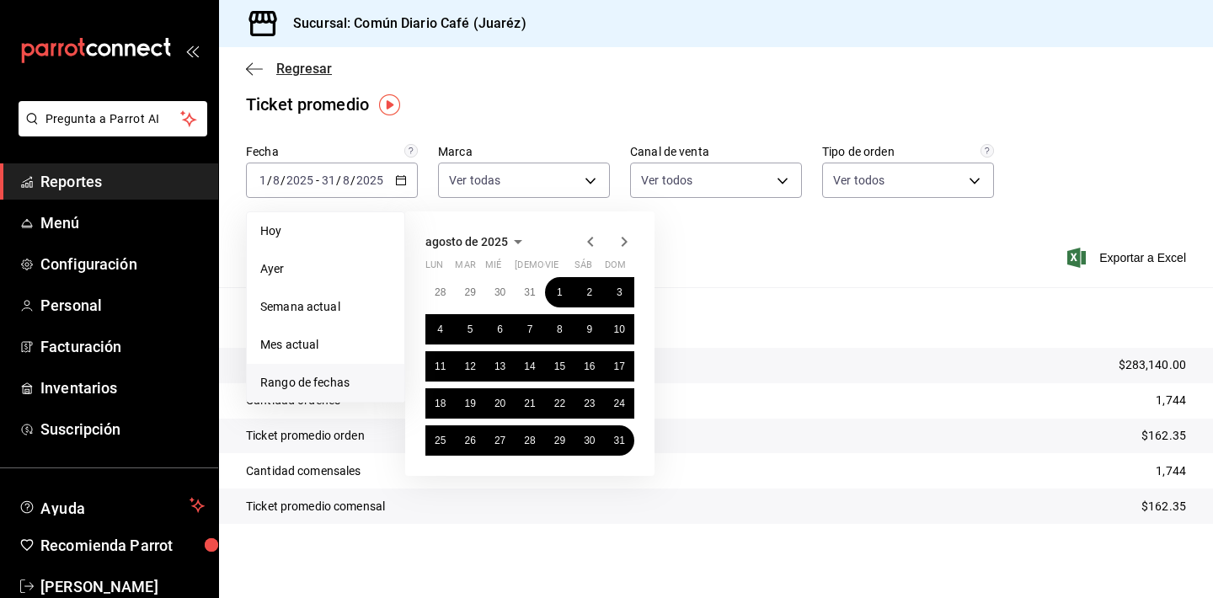
click at [254, 72] on icon "button" at bounding box center [254, 68] width 17 height 15
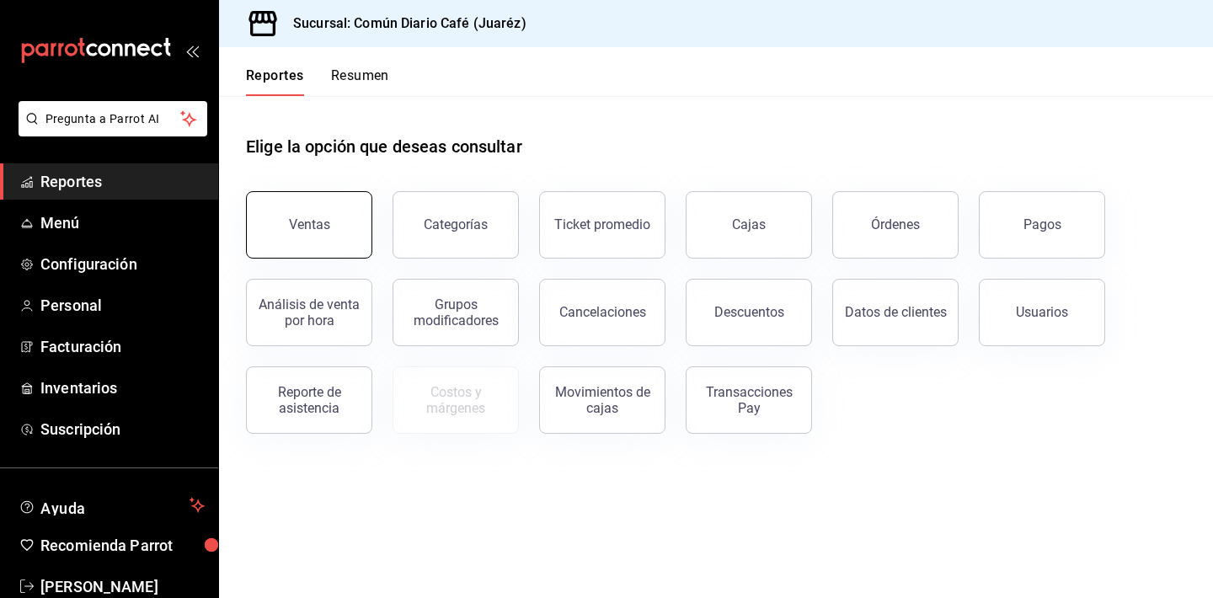
click at [345, 242] on button "Ventas" at bounding box center [309, 224] width 126 height 67
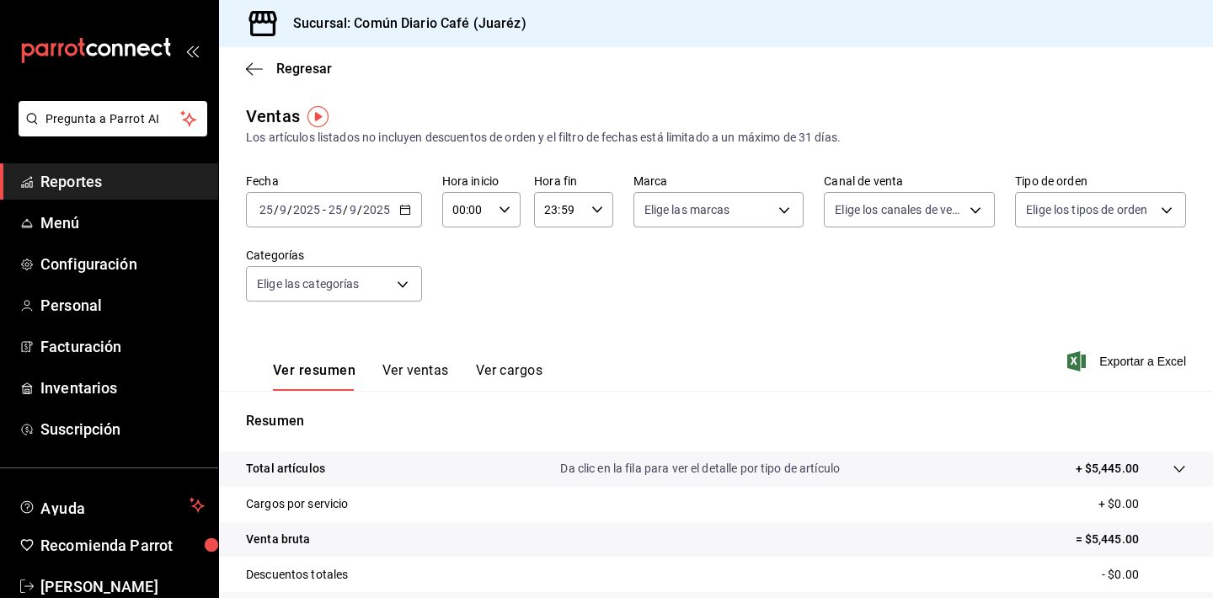
click at [412, 213] on div "[DATE] [DATE] - [DATE] [DATE]" at bounding box center [334, 209] width 176 height 35
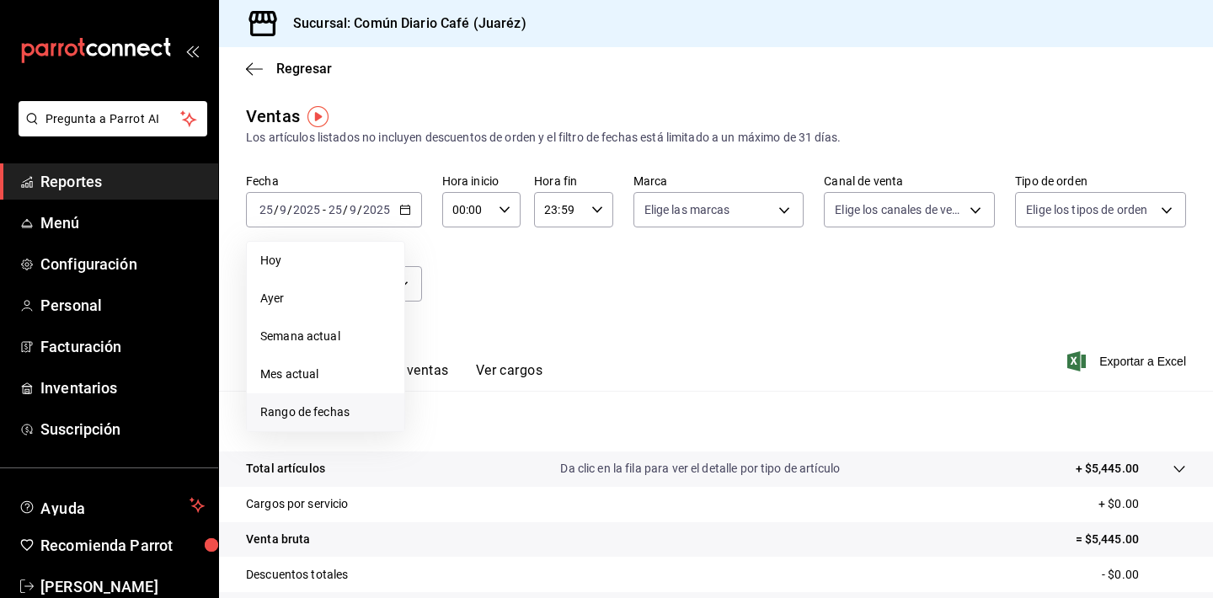
click at [342, 414] on span "Rango de fechas" at bounding box center [325, 412] width 131 height 18
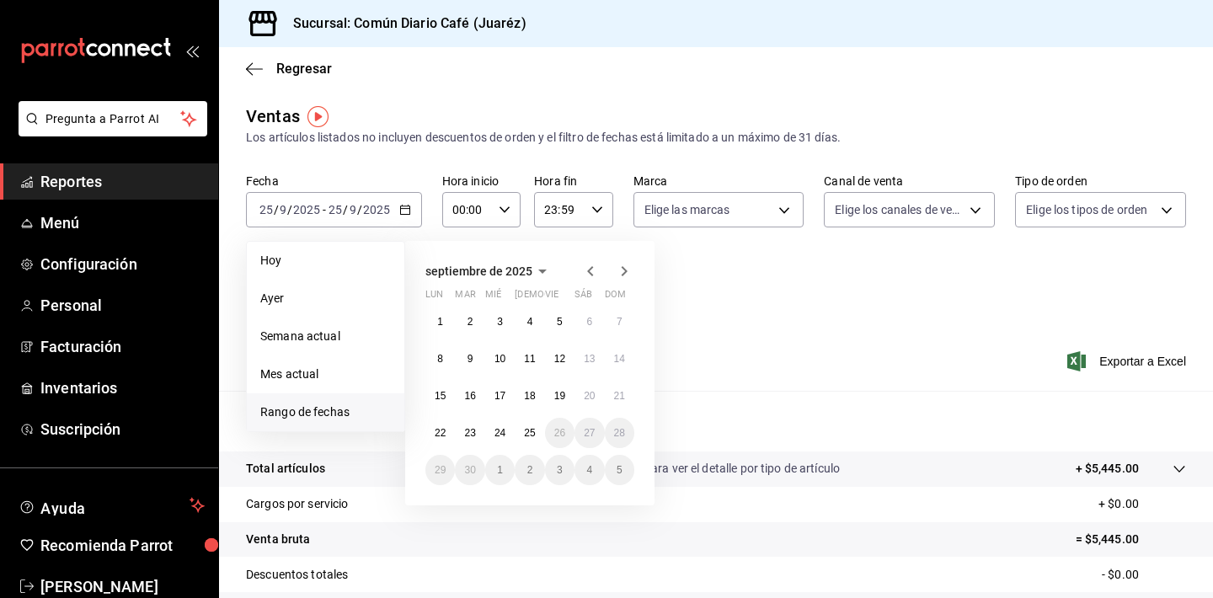
click at [591, 277] on icon "button" at bounding box center [590, 271] width 20 height 20
click at [559, 323] on abbr "1" at bounding box center [560, 322] width 6 height 12
click at [618, 464] on abbr "31" at bounding box center [619, 470] width 11 height 12
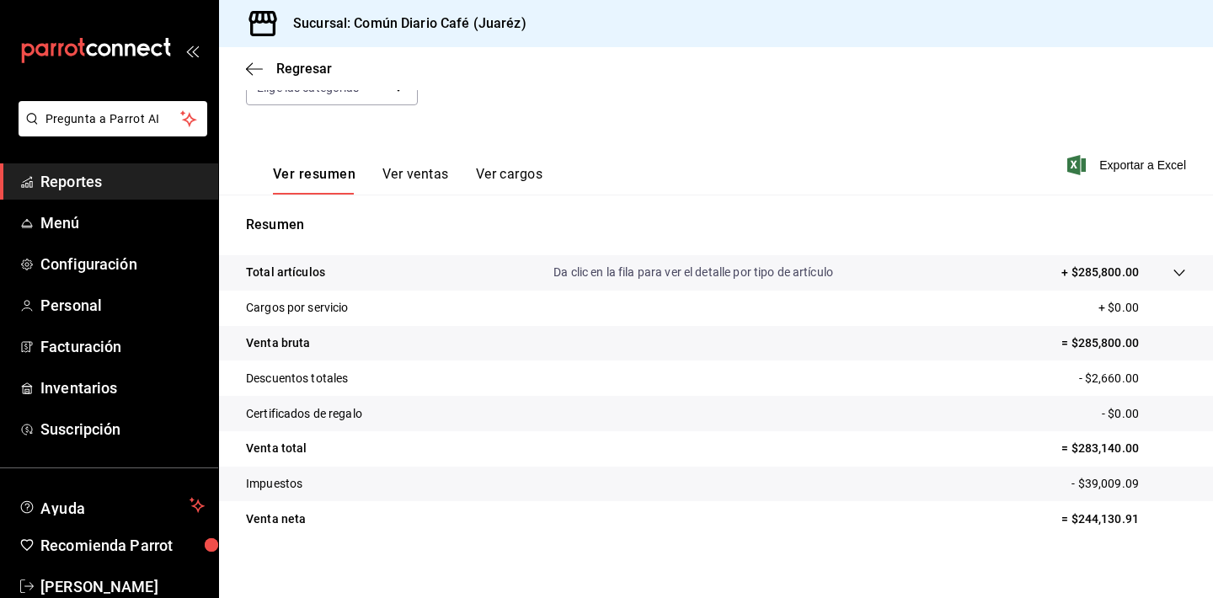
scroll to position [198, 0]
